Goal: Find specific page/section: Find specific page/section

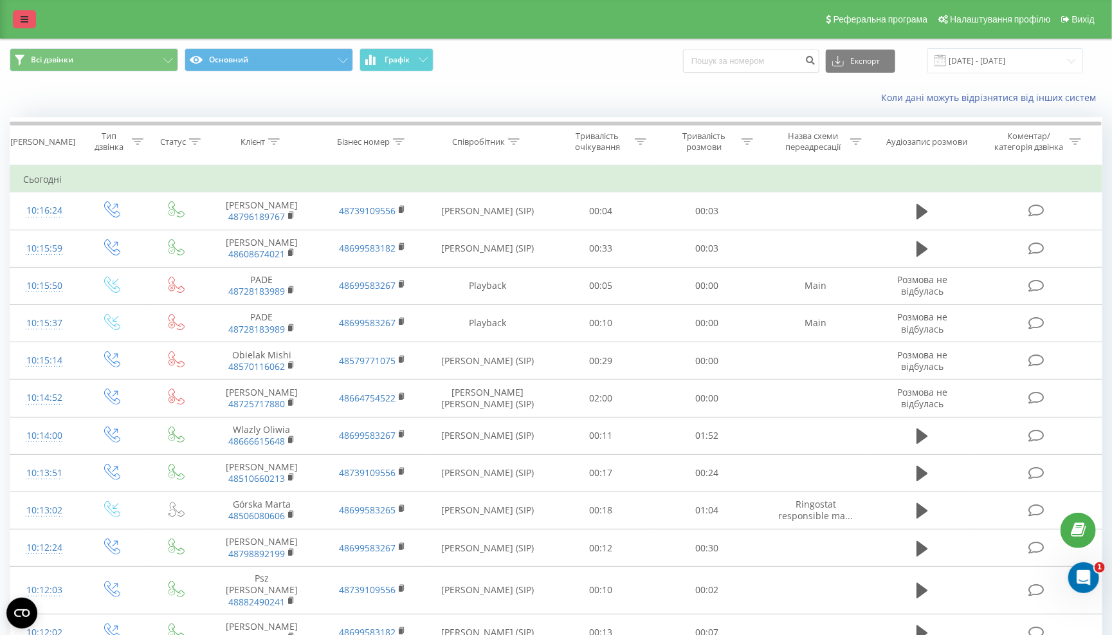
click at [24, 23] on icon at bounding box center [25, 19] width 8 height 9
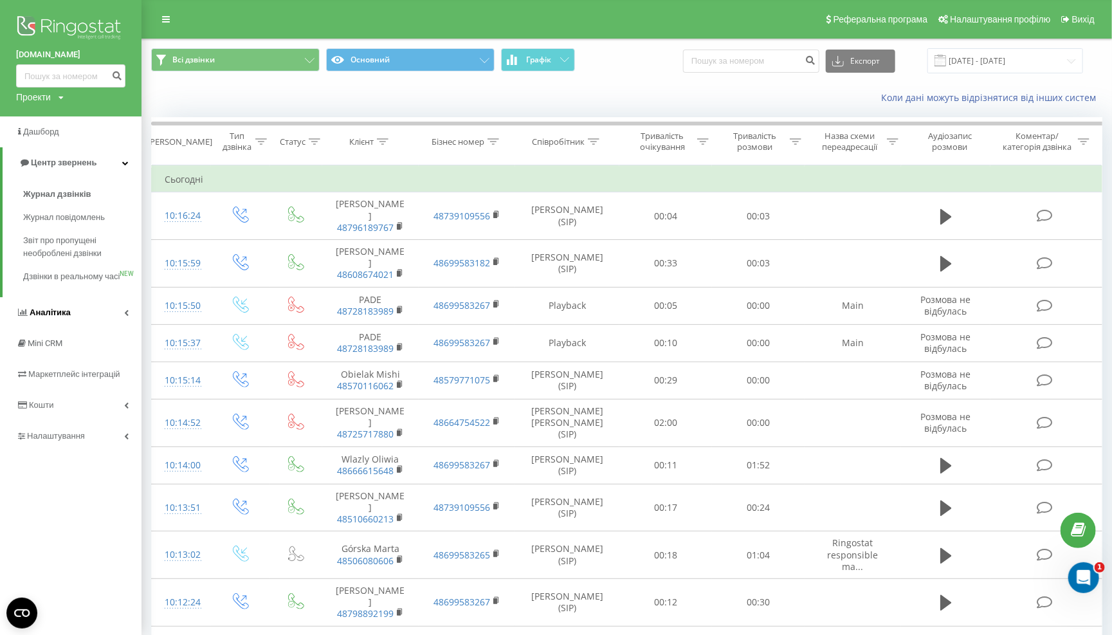
click at [134, 325] on link "Аналiтика" at bounding box center [71, 312] width 142 height 31
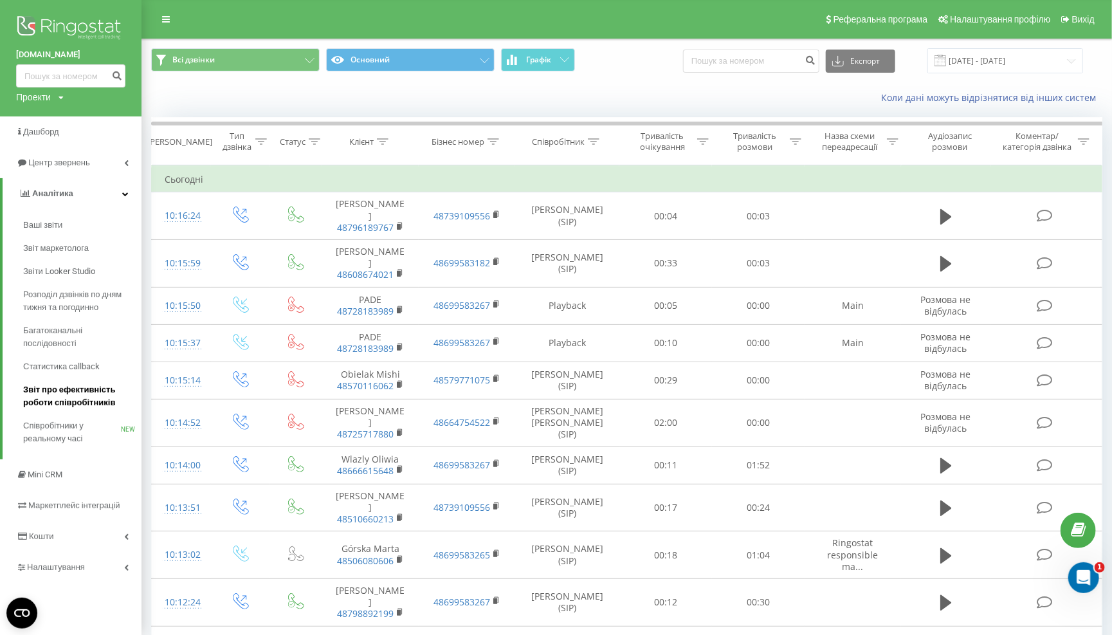
click at [99, 383] on span "Звіт про ефективність роботи співробітників" at bounding box center [79, 396] width 112 height 26
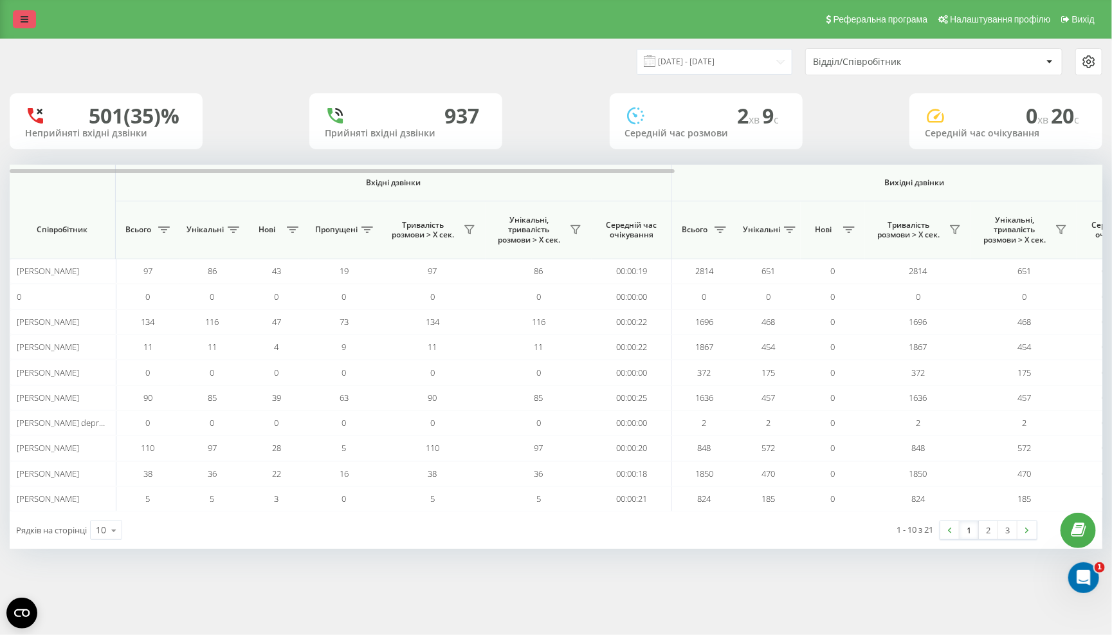
click at [20, 19] on link at bounding box center [24, 19] width 23 height 18
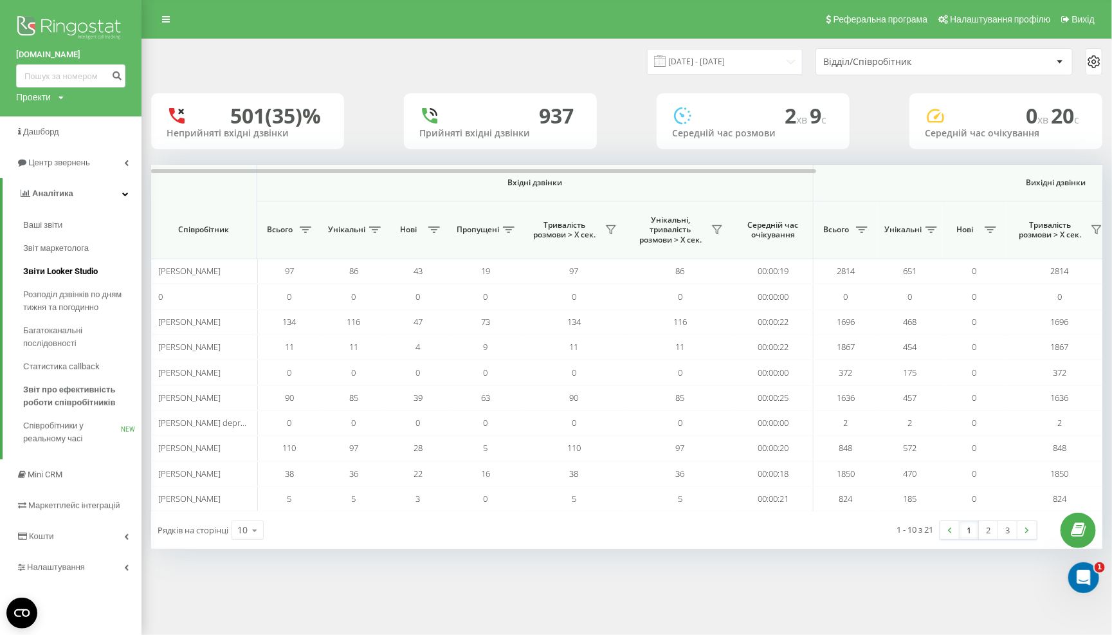
click at [70, 278] on span "Звіти Looker Studio" at bounding box center [60, 271] width 75 height 13
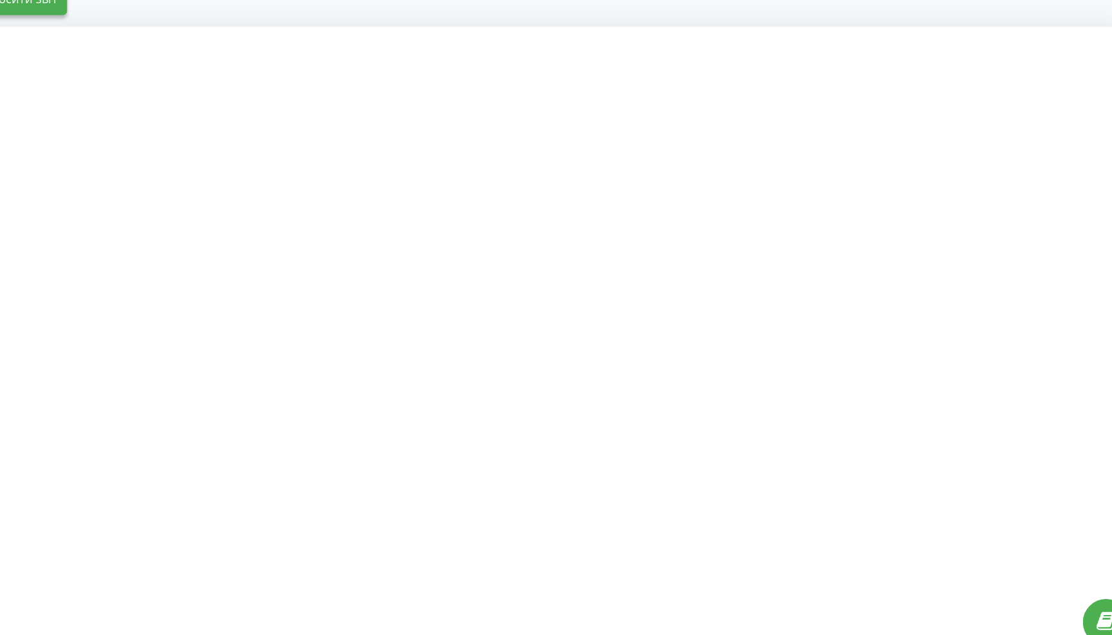
scroll to position [63, 0]
